Goal: Navigation & Orientation: Find specific page/section

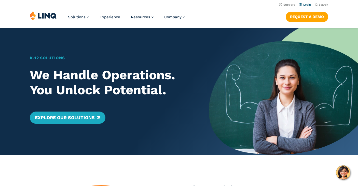
click at [303, 2] on li "Login" at bounding box center [305, 5] width 12 height 6
click at [303, 5] on link "Login" at bounding box center [305, 4] width 12 height 3
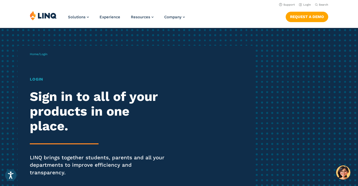
click at [40, 79] on h1 "Login" at bounding box center [99, 79] width 138 height 6
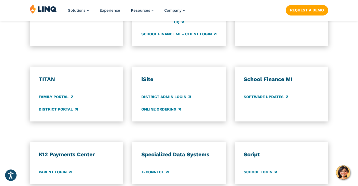
scroll to position [414, 0]
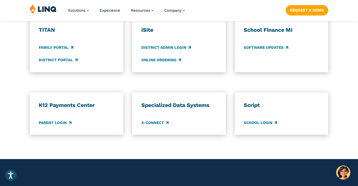
click at [48, 115] on div "K12 Payments Center Parent Login" at bounding box center [77, 114] width 76 height 24
click at [42, 120] on link "Parent Login" at bounding box center [55, 123] width 33 height 6
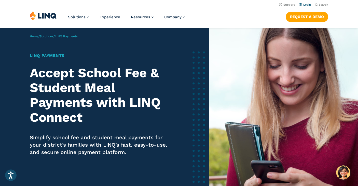
click at [306, 5] on link "Login" at bounding box center [305, 4] width 12 height 3
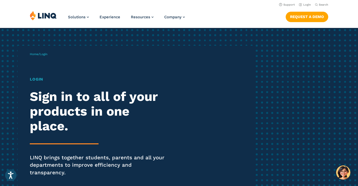
click at [43, 53] on span "Login" at bounding box center [44, 54] width 8 height 4
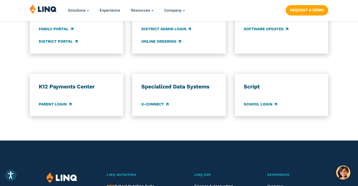
scroll to position [449, 0]
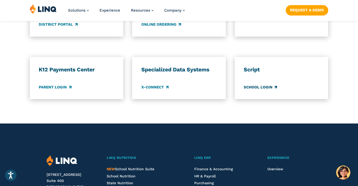
click at [251, 85] on link "School Login" at bounding box center [260, 88] width 33 height 6
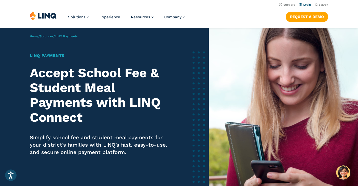
click at [308, 6] on link "Login" at bounding box center [305, 4] width 12 height 3
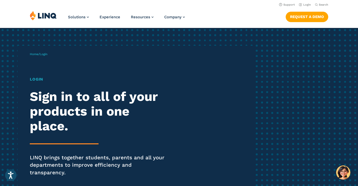
click at [47, 56] on p "Home / Login" at bounding box center [39, 54] width 18 height 5
click at [38, 87] on div "Login Sign in to all of your products in one place. LINQ brings together studen…" at bounding box center [99, 133] width 138 height 115
click at [37, 80] on h1 "Login" at bounding box center [99, 79] width 138 height 6
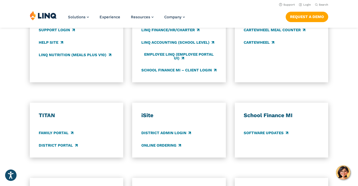
scroll to position [227, 0]
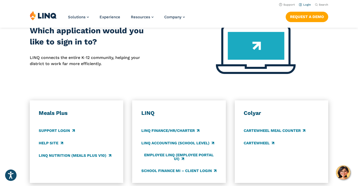
click at [306, 4] on link "Login" at bounding box center [305, 4] width 12 height 3
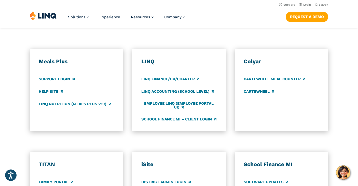
scroll to position [278, 0]
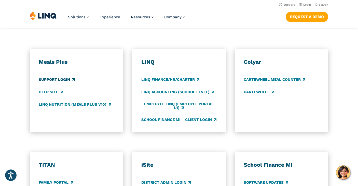
click at [48, 77] on link "Support Login" at bounding box center [57, 80] width 36 height 6
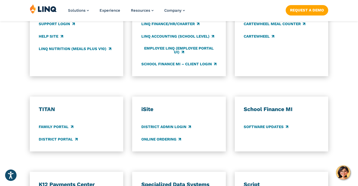
scroll to position [361, 0]
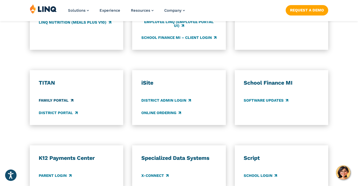
click at [63, 98] on link "Family Portal" at bounding box center [56, 101] width 34 height 6
